Goal: Find specific page/section: Find specific page/section

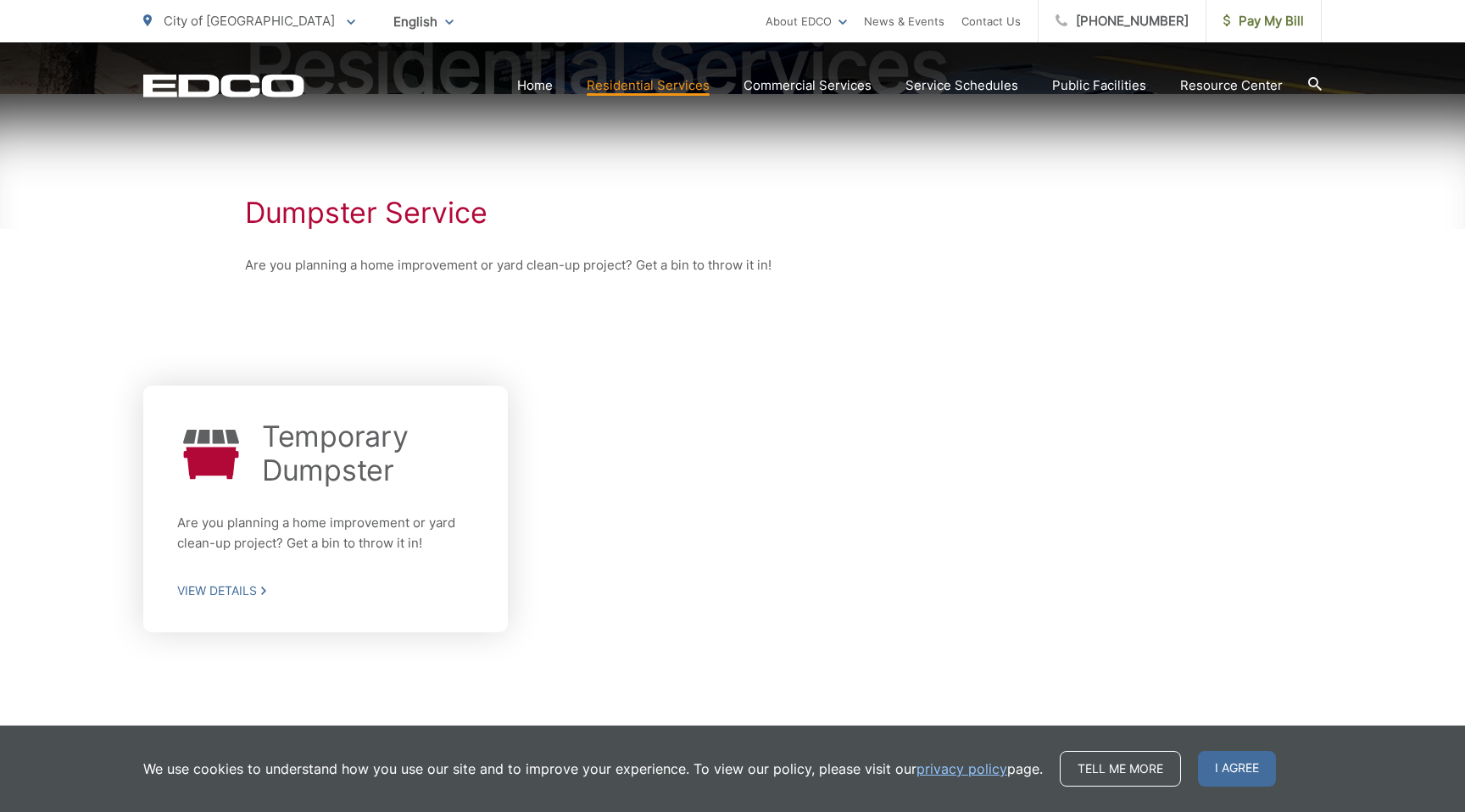
scroll to position [243, 0]
click at [247, 580] on div "Temporary Dumpster Are you planning a home improvement or yard clean-up project…" at bounding box center [325, 511] width 297 height 179
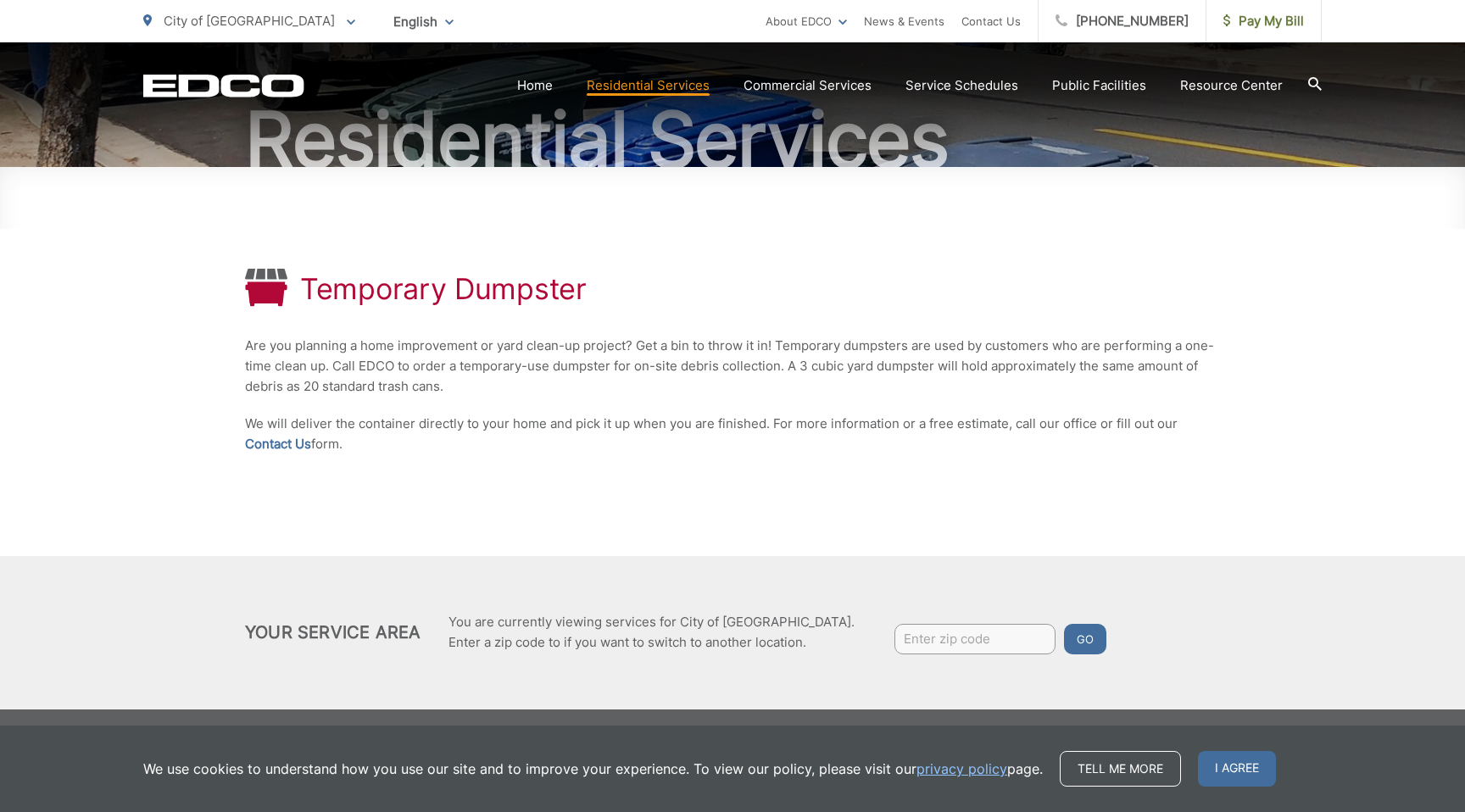
scroll to position [174, 0]
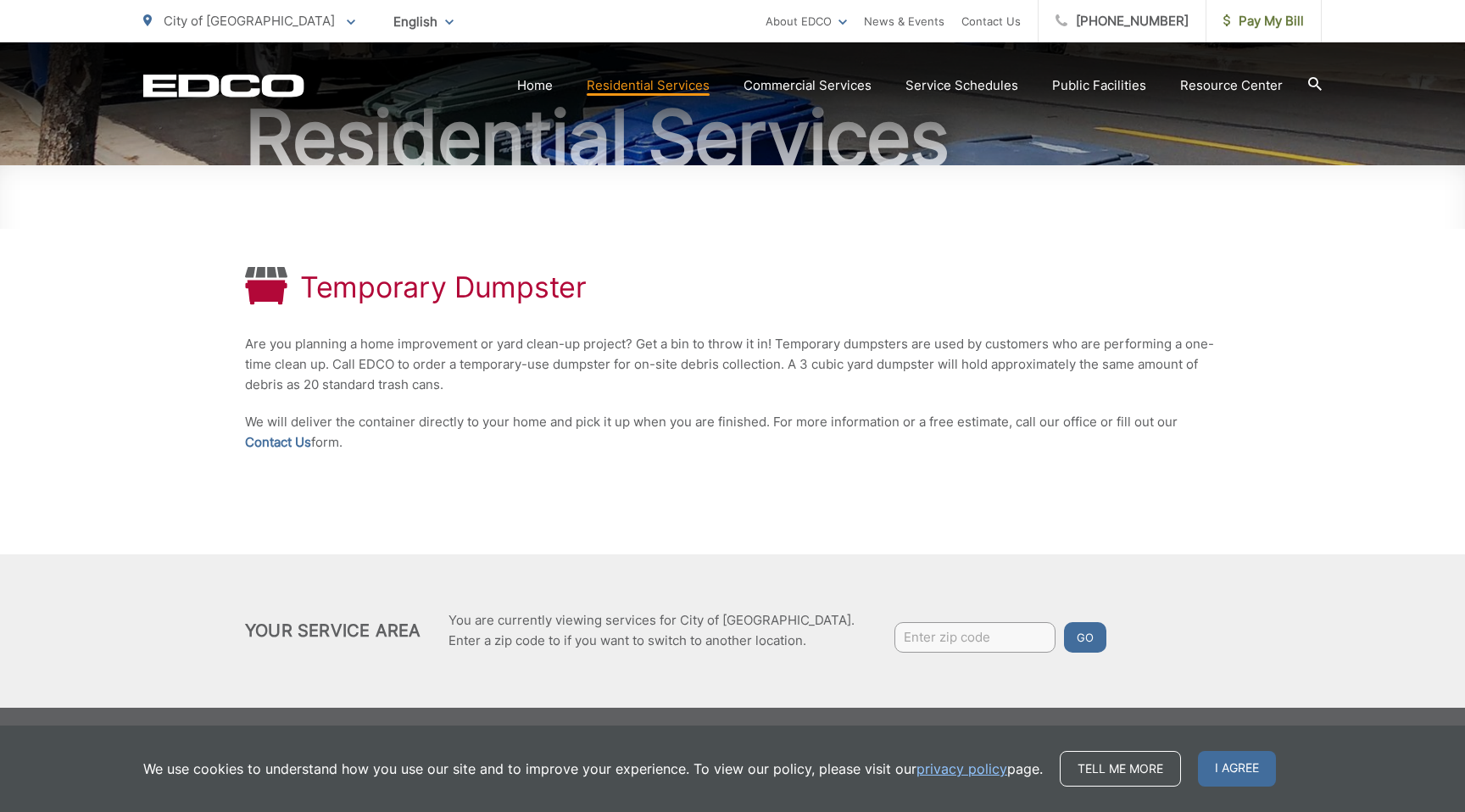
click at [691, 509] on div "Temporary Dumpster Are you planning a home improvement or yard clean-up project…" at bounding box center [732, 359] width 975 height 389
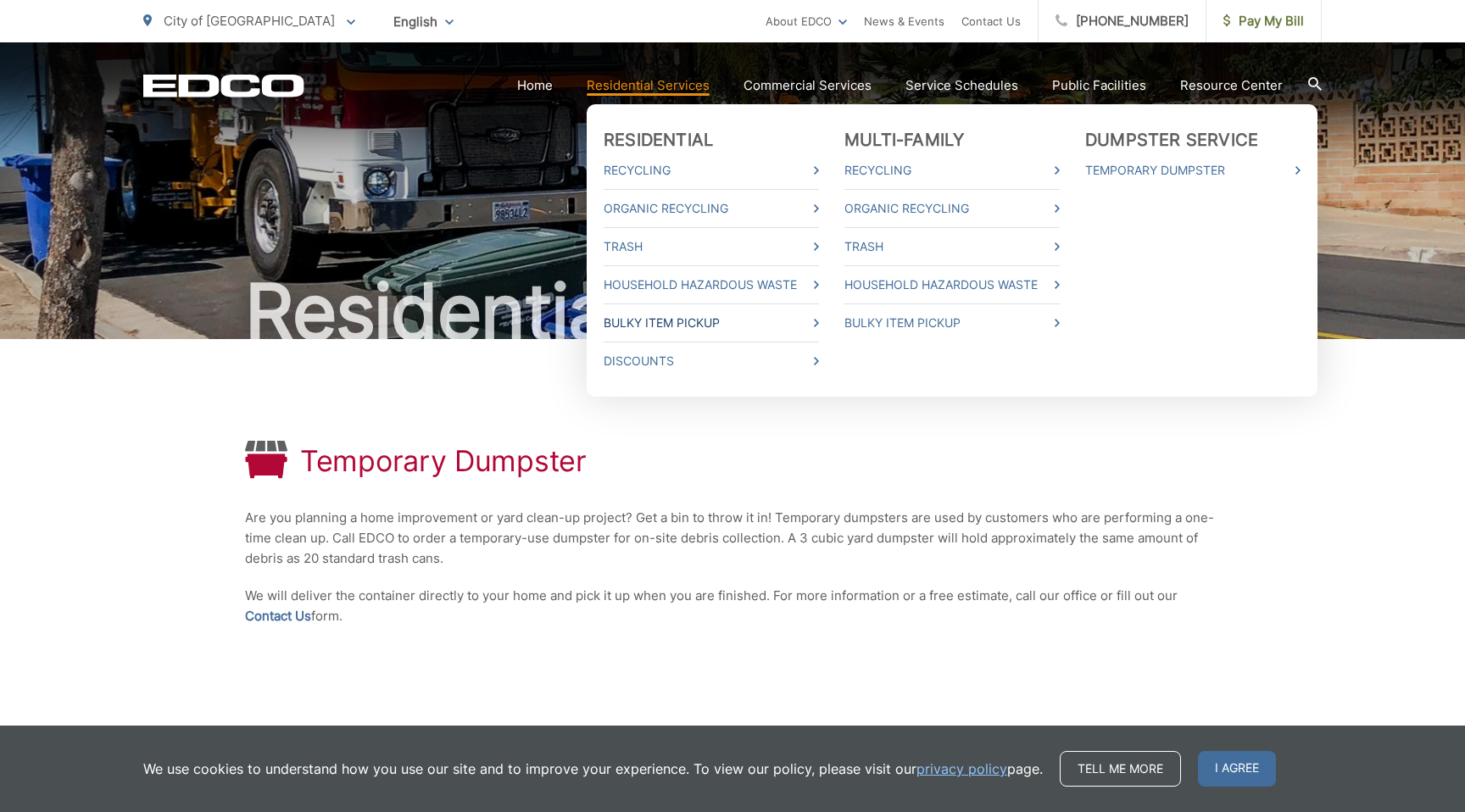
click at [742, 323] on link "Bulky Item Pickup" at bounding box center [711, 323] width 215 height 20
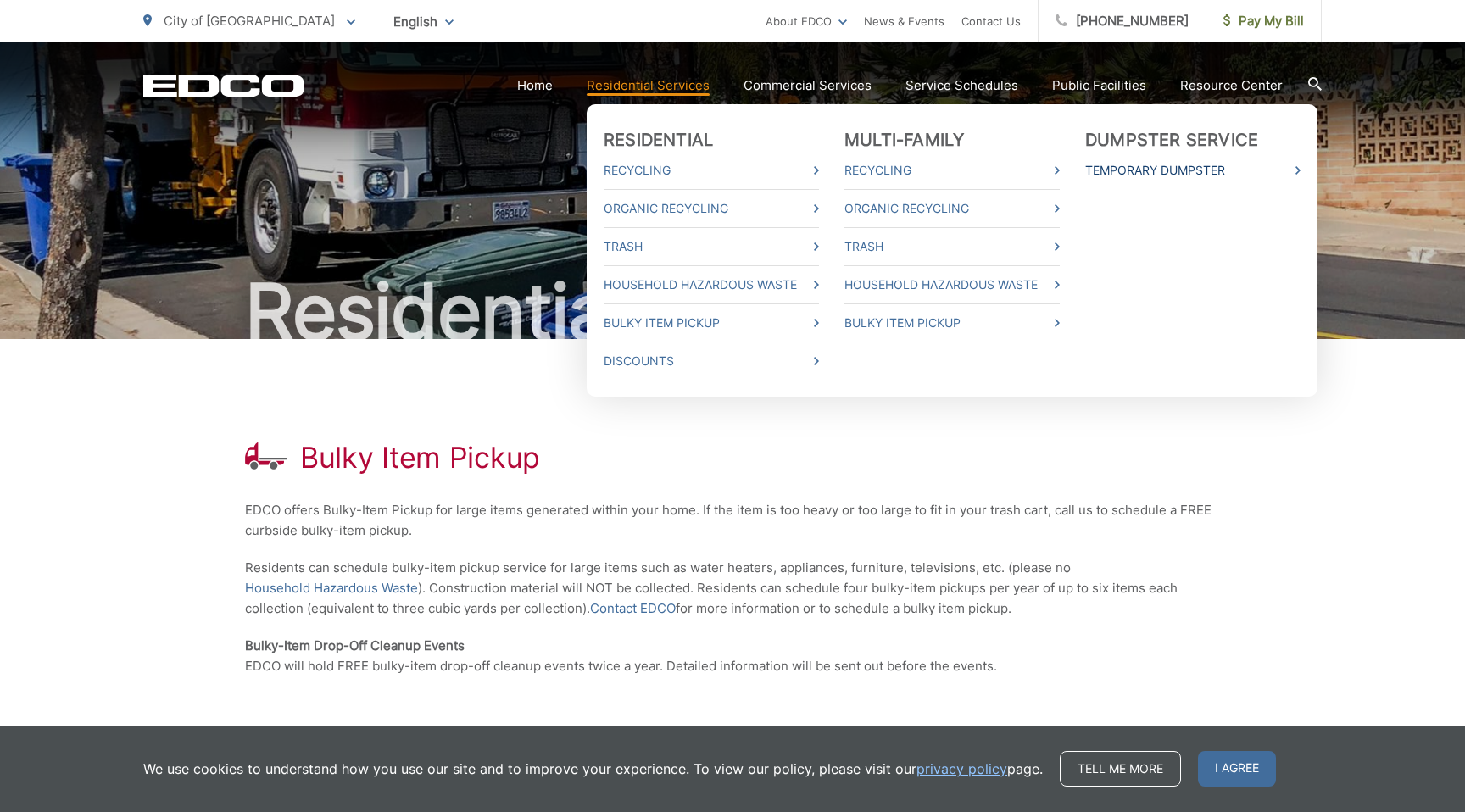
click at [1166, 169] on link "Temporary Dumpster" at bounding box center [1192, 170] width 215 height 20
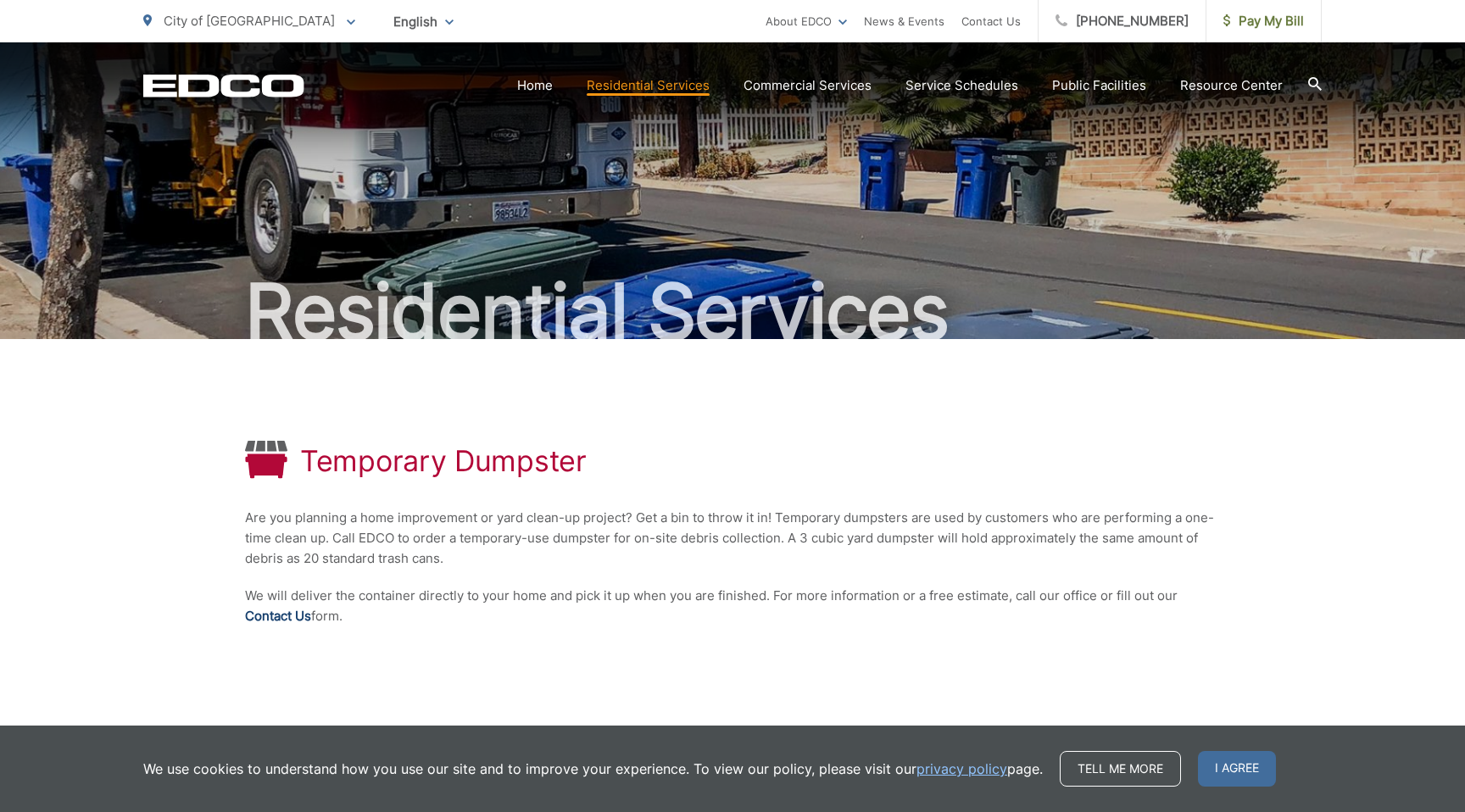
click at [273, 615] on link "Contact Us" at bounding box center [278, 616] width 67 height 20
